Goal: Information Seeking & Learning: Learn about a topic

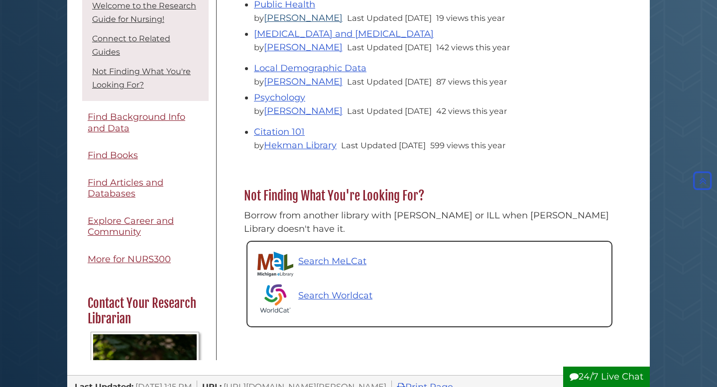
scroll to position [388, 0]
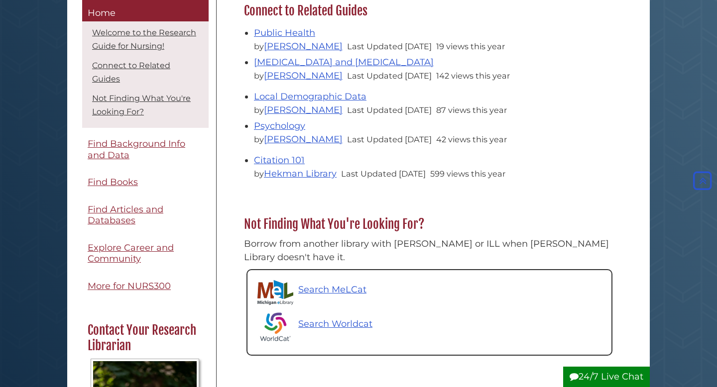
scroll to position [342, 0]
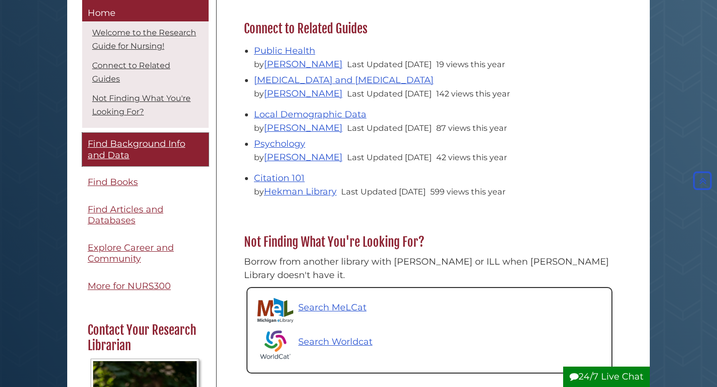
click at [127, 152] on span "Find Background Info and Data" at bounding box center [137, 150] width 98 height 22
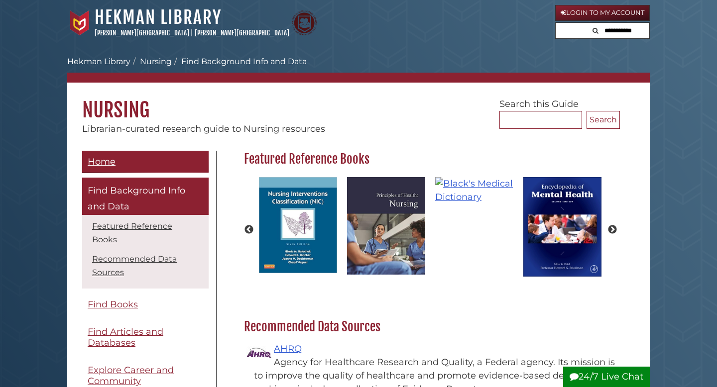
scroll to position [366, 381]
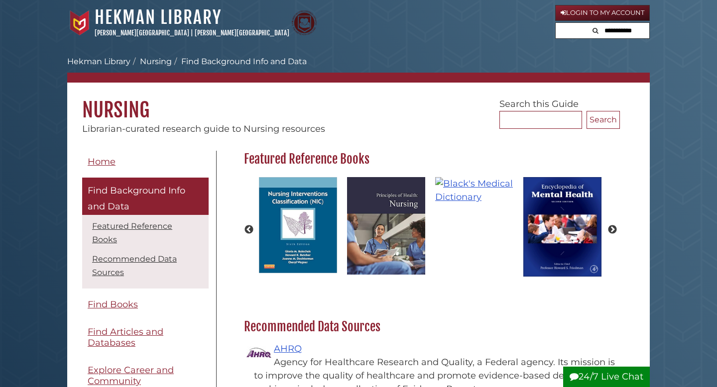
click at [116, 212] on span "Find Background Info and Data" at bounding box center [137, 198] width 98 height 27
click at [122, 225] on link "Featured Reference Books" at bounding box center [132, 232] width 80 height 23
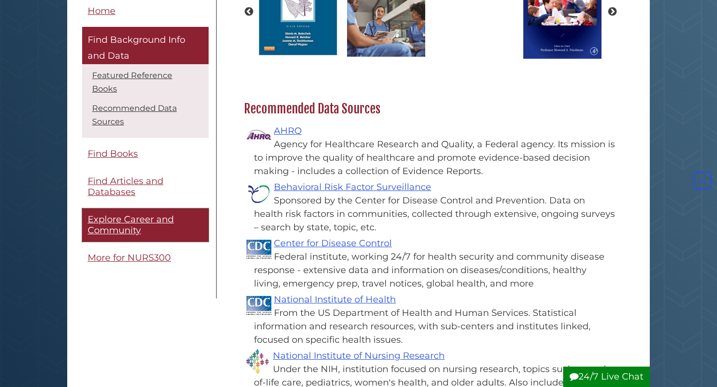
scroll to position [218, 0]
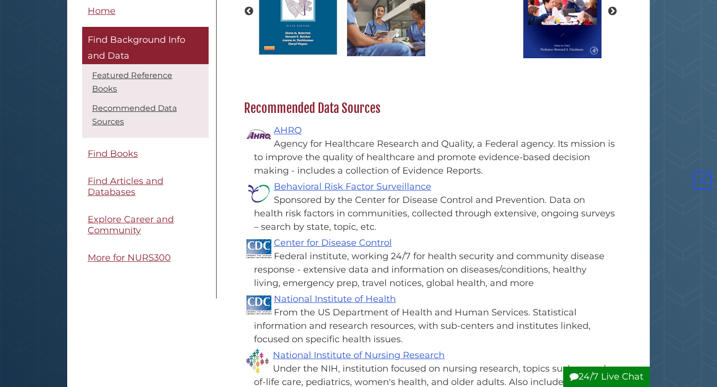
click at [125, 107] on li "Recommended Data Sources" at bounding box center [145, 115] width 121 height 31
click at [124, 104] on link "Recommended Data Sources" at bounding box center [134, 115] width 85 height 23
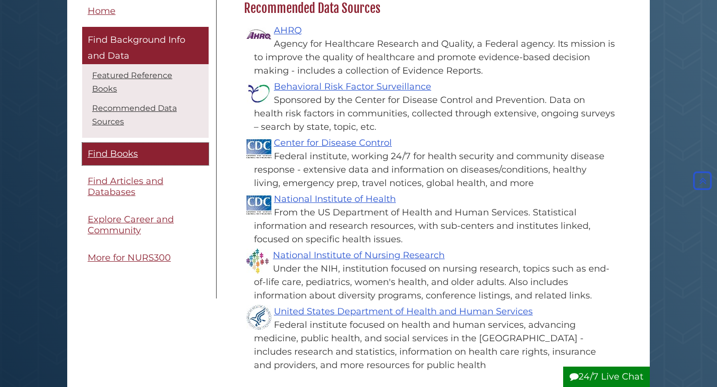
click at [121, 149] on span "Find Books" at bounding box center [113, 154] width 50 height 11
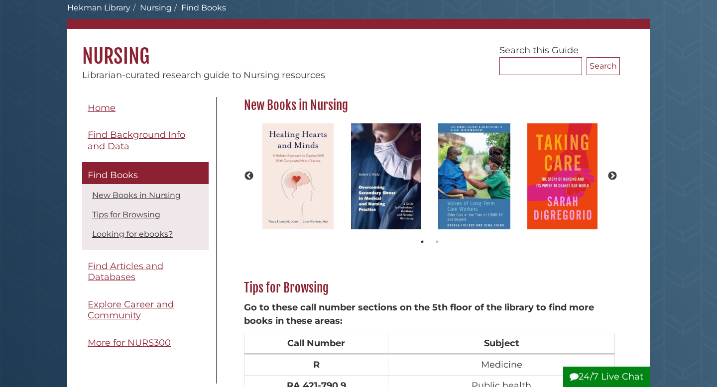
scroll to position [56, 0]
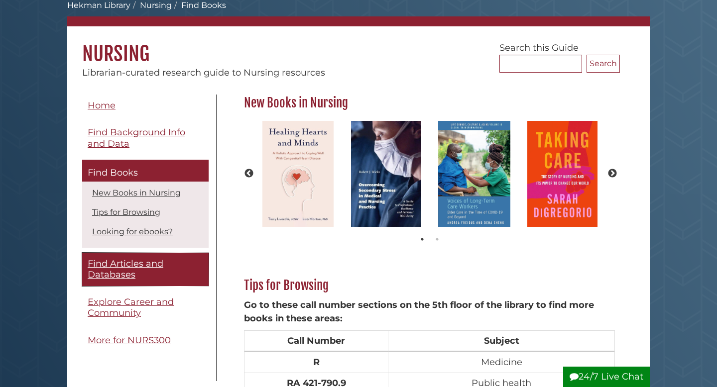
click at [116, 270] on span "Find Articles and Databases" at bounding box center [126, 269] width 76 height 22
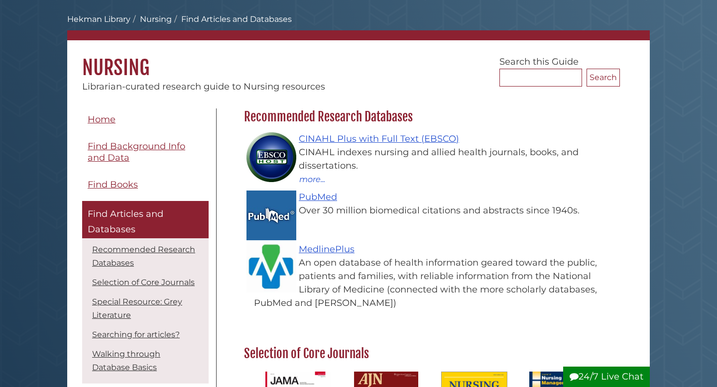
scroll to position [31, 0]
